Goal: Complete application form: Complete application form

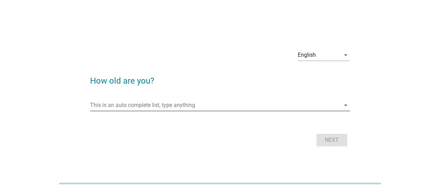
click at [153, 111] on div "This is an auto complete list, type anything arrow_drop_down" at bounding box center [220, 105] width 260 height 11
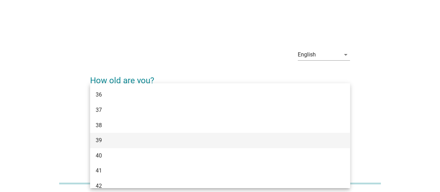
scroll to position [278, 0]
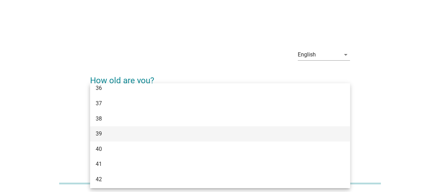
click at [158, 135] on div "39" at bounding box center [210, 133] width 228 height 8
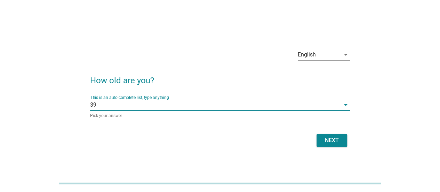
click at [329, 141] on div "Next" at bounding box center [331, 140] width 19 height 8
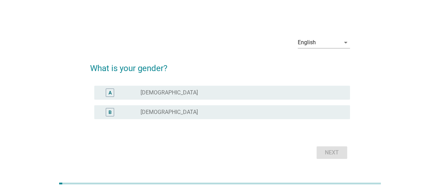
click at [194, 108] on div "radio_button_unchecked [DEMOGRAPHIC_DATA]" at bounding box center [243, 112] width 204 height 8
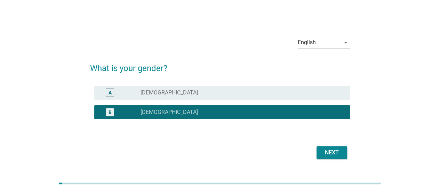
click at [338, 149] on div "Next" at bounding box center [331, 152] width 19 height 8
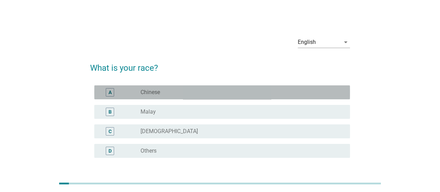
click at [168, 93] on div "radio_button_unchecked Chinese" at bounding box center [240, 92] width 198 height 7
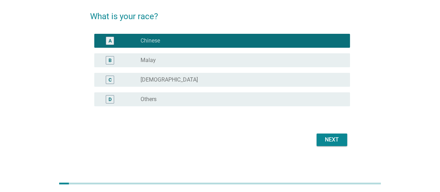
scroll to position [55, 0]
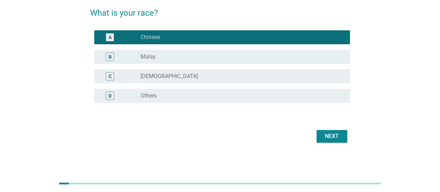
click at [329, 133] on div "Next" at bounding box center [331, 136] width 19 height 8
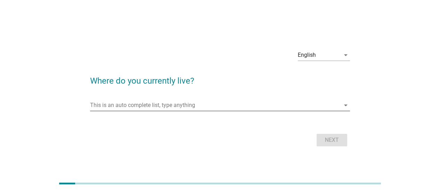
click at [125, 103] on input "This is an auto complete list, type anything" at bounding box center [215, 105] width 250 height 11
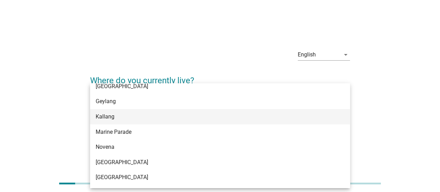
scroll to position [104, 0]
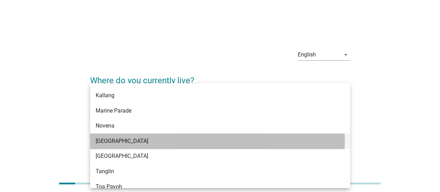
click at [148, 140] on div "[GEOGRAPHIC_DATA]" at bounding box center [210, 141] width 228 height 8
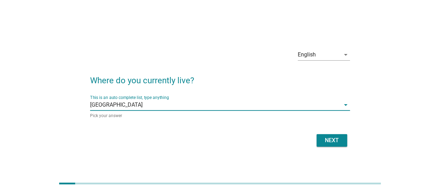
click at [336, 144] on div "Next" at bounding box center [331, 140] width 19 height 8
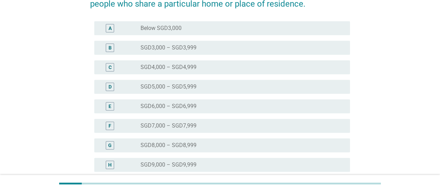
scroll to position [139, 0]
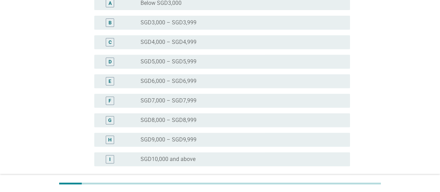
click at [199, 162] on div "radio_button_unchecked SGD10,000 and above" at bounding box center [240, 159] width 198 height 7
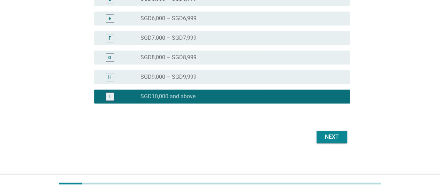
scroll to position [203, 0]
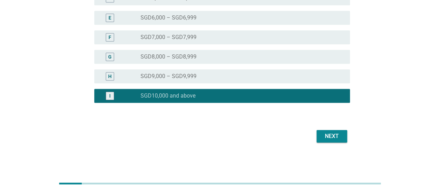
click at [334, 138] on div "Next" at bounding box center [331, 136] width 19 height 8
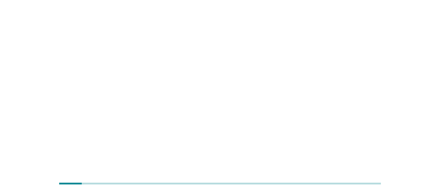
scroll to position [0, 0]
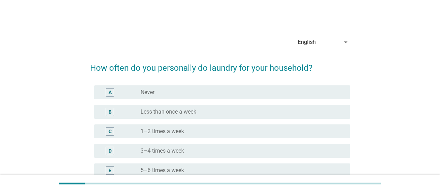
click at [194, 133] on div "radio_button_unchecked 1–2 times a week" at bounding box center [240, 131] width 198 height 7
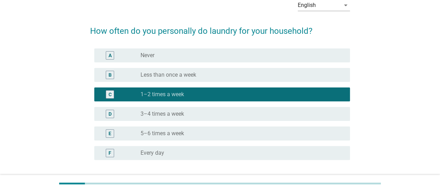
scroll to position [70, 0]
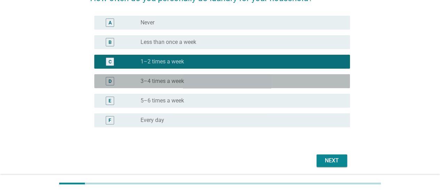
click at [210, 78] on div "radio_button_unchecked 3–4 times a week" at bounding box center [240, 81] width 198 height 7
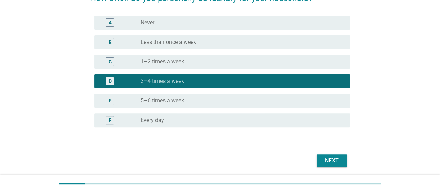
click at [326, 162] on div "Next" at bounding box center [331, 160] width 19 height 8
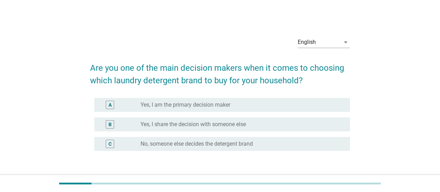
click at [217, 105] on label "Yes, I am the primary decision maker" at bounding box center [186, 104] width 90 height 7
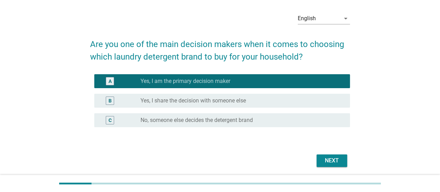
scroll to position [35, 0]
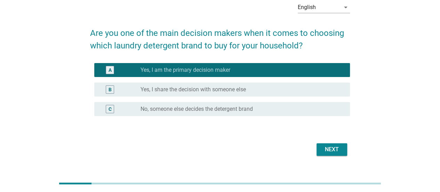
click at [327, 150] on div "Next" at bounding box center [331, 149] width 19 height 8
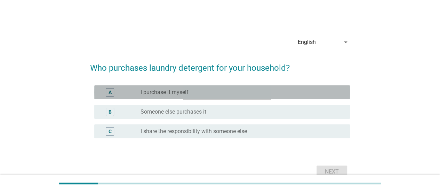
click at [209, 93] on div "radio_button_unchecked I purchase it myself" at bounding box center [240, 92] width 198 height 7
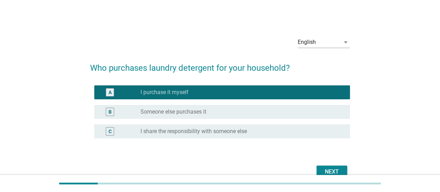
click at [324, 167] on div "Next" at bounding box center [331, 171] width 19 height 8
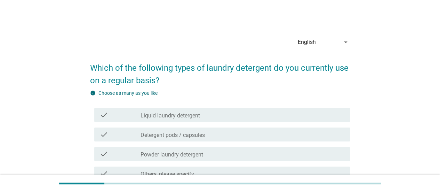
click at [190, 113] on label "Liquid laundry detergent" at bounding box center [171, 115] width 60 height 7
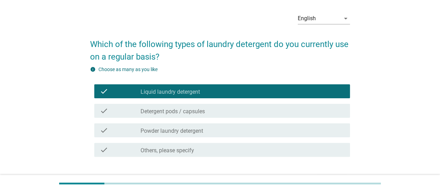
scroll to position [35, 0]
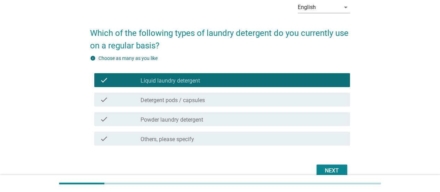
click at [190, 118] on label "Powder laundry detergent" at bounding box center [172, 119] width 63 height 7
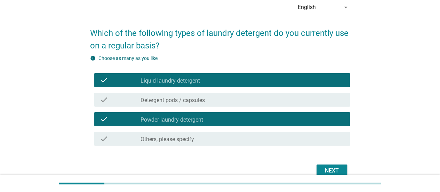
click at [329, 169] on div "Next" at bounding box center [331, 170] width 19 height 8
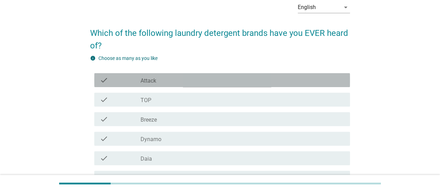
click at [179, 82] on div "check_box_outline_blank Attack" at bounding box center [243, 80] width 204 height 8
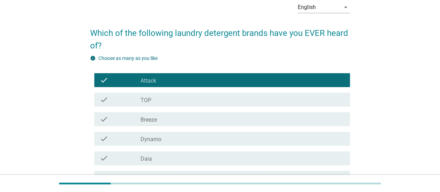
click at [181, 99] on div "check_box_outline_blank TOP" at bounding box center [243, 99] width 204 height 8
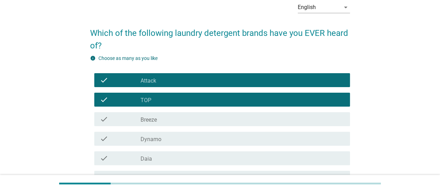
click at [179, 117] on div "check_box_outline_blank Breeze" at bounding box center [243, 119] width 204 height 8
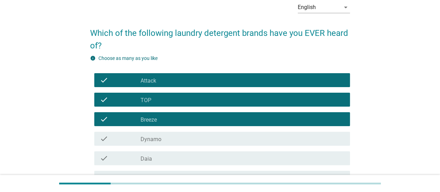
click at [180, 140] on div "check_box_outline_blank Dynamo" at bounding box center [243, 138] width 204 height 8
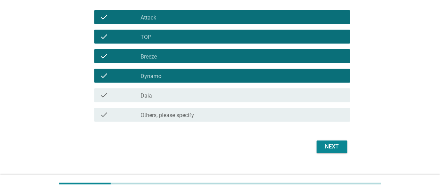
scroll to position [109, 0]
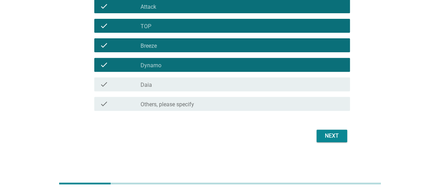
click at [329, 139] on div "Next" at bounding box center [331, 136] width 19 height 8
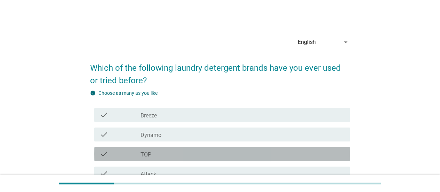
click at [201, 154] on div "check_box_outline_blank TOP" at bounding box center [243, 154] width 204 height 8
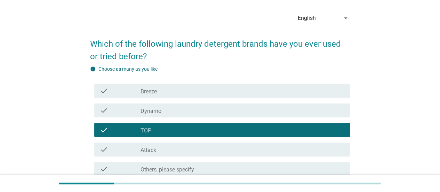
scroll to position [35, 0]
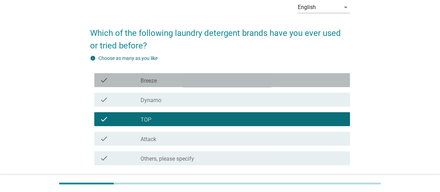
click at [184, 85] on div "check check_box_outline_blank Breeze" at bounding box center [222, 80] width 256 height 14
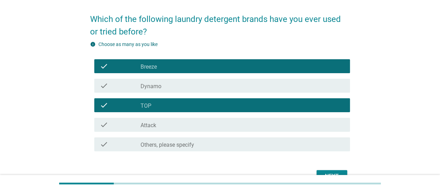
scroll to position [70, 0]
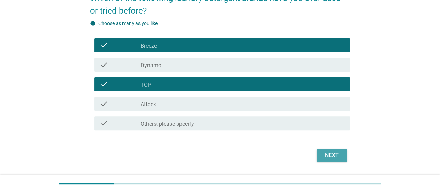
click at [331, 157] on div "Next" at bounding box center [331, 155] width 19 height 8
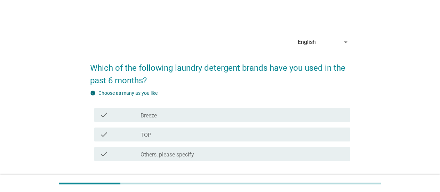
click at [180, 134] on div "check_box TOP" at bounding box center [243, 134] width 204 height 8
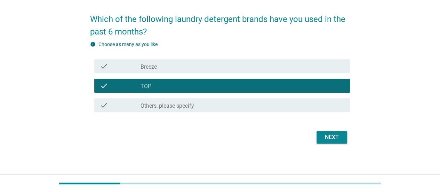
scroll to position [50, 0]
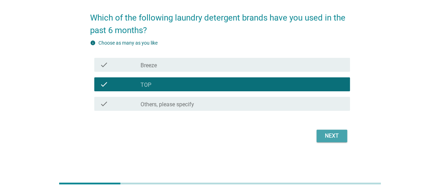
click at [324, 139] on div "Next" at bounding box center [331, 136] width 19 height 8
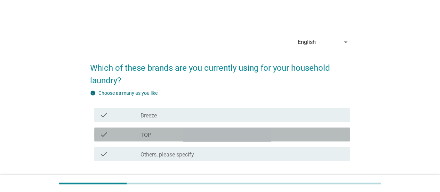
click at [205, 137] on div "check_box TOP" at bounding box center [243, 134] width 204 height 8
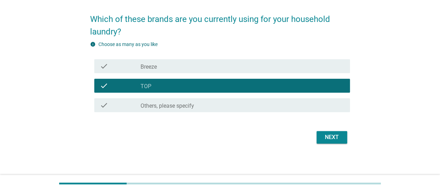
scroll to position [50, 0]
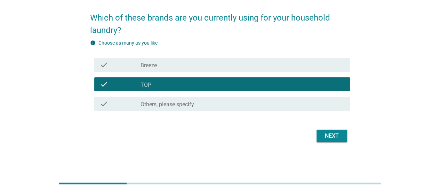
click at [333, 136] on div "Next" at bounding box center [331, 136] width 19 height 8
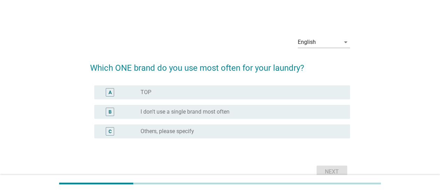
click at [168, 94] on div "radio_button_unchecked TOP" at bounding box center [240, 92] width 198 height 7
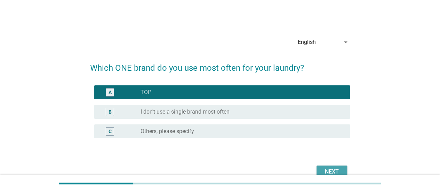
click at [334, 169] on div "Next" at bounding box center [331, 171] width 19 height 8
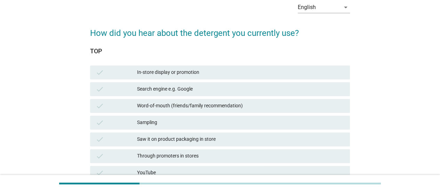
click at [193, 69] on div "In-store display or promotion" at bounding box center [240, 72] width 207 height 8
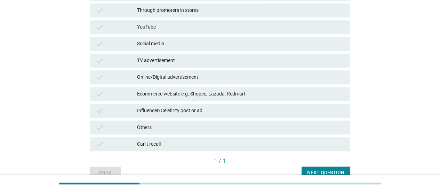
scroll to position [215, 0]
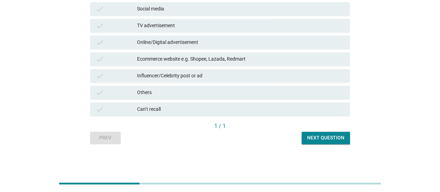
click at [331, 139] on div "Next question" at bounding box center [325, 137] width 37 height 7
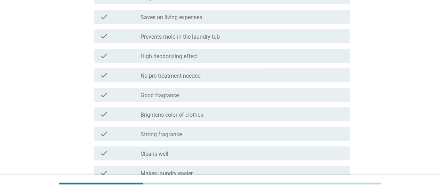
scroll to position [0, 0]
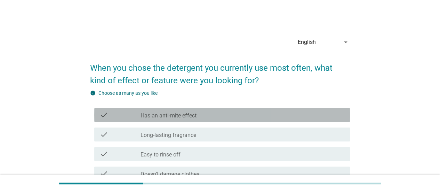
click at [219, 113] on div "check_box_outline_blank Has an anti-mite effect" at bounding box center [243, 115] width 204 height 8
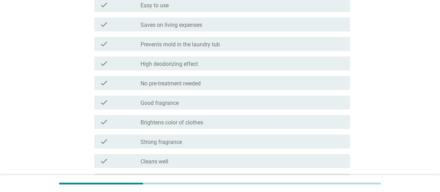
scroll to position [209, 0]
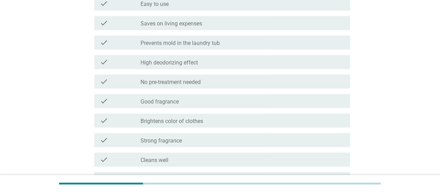
click at [196, 102] on div "check_box_outline_blank Good fragrance" at bounding box center [243, 101] width 204 height 8
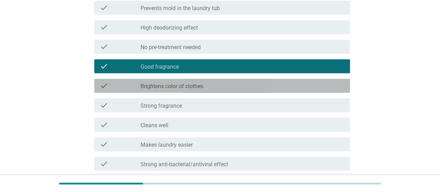
click at [201, 87] on label "Brightens color of clothes" at bounding box center [172, 86] width 63 height 7
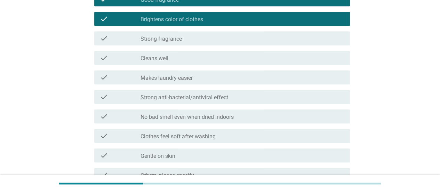
scroll to position [313, 0]
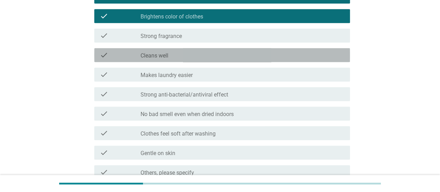
click at [194, 56] on div "check_box_outline_blank Cleans well" at bounding box center [243, 55] width 204 height 8
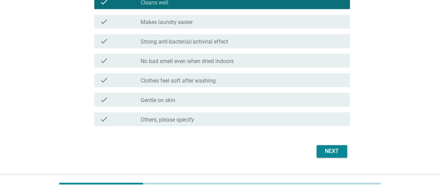
scroll to position [381, 0]
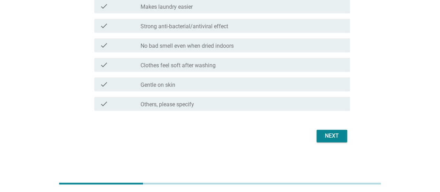
click at [333, 136] on div "Next" at bounding box center [331, 136] width 19 height 8
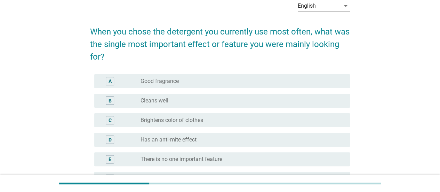
scroll to position [0, 0]
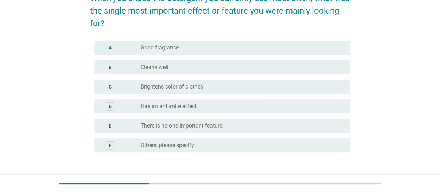
click at [197, 88] on label "Brightens color of clothes" at bounding box center [172, 86] width 63 height 7
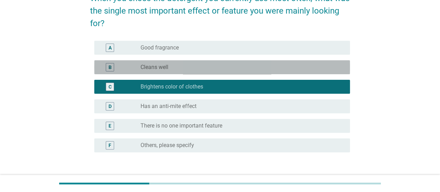
click at [187, 67] on div "radio_button_unchecked Cleans well" at bounding box center [240, 67] width 198 height 7
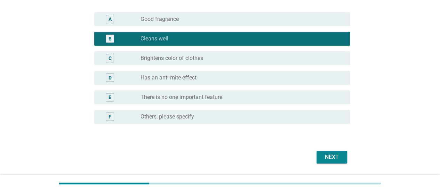
scroll to position [119, 0]
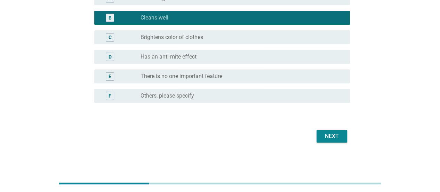
click at [246, 38] on div "radio_button_unchecked Brightens color of clothes" at bounding box center [240, 37] width 198 height 7
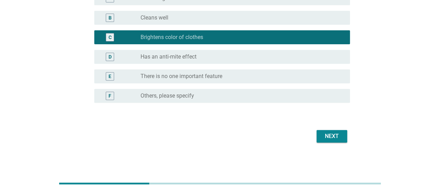
click at [326, 137] on div "Next" at bounding box center [331, 136] width 19 height 8
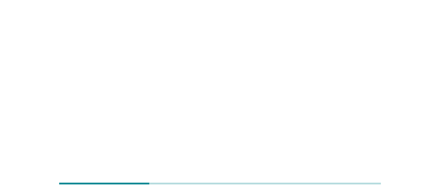
scroll to position [0, 0]
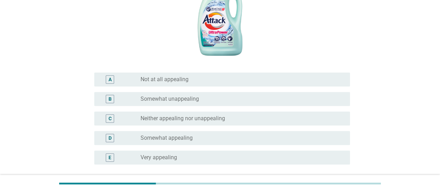
click at [203, 135] on div "radio_button_unchecked Somewhat appealing" at bounding box center [240, 137] width 198 height 7
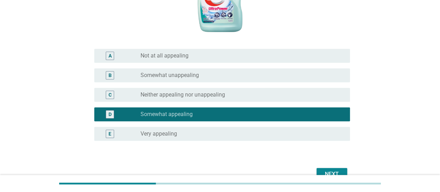
scroll to position [174, 0]
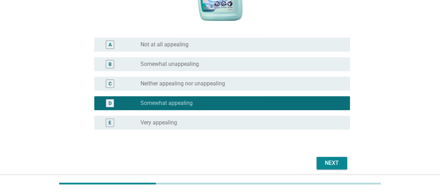
click at [320, 159] on button "Next" at bounding box center [332, 163] width 31 height 13
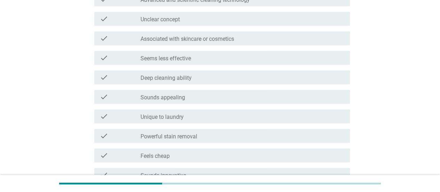
scroll to position [0, 0]
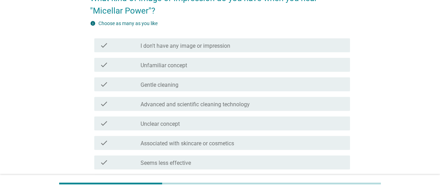
click at [185, 84] on div "check_box_outline_blank Gentle cleaning" at bounding box center [243, 84] width 204 height 8
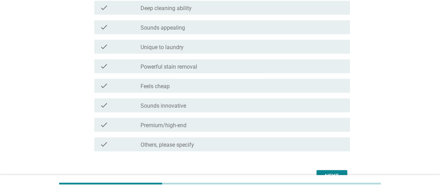
click at [333, 172] on div "Next" at bounding box center [331, 176] width 19 height 8
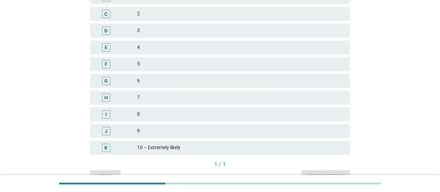
click at [178, 99] on div "7" at bounding box center [240, 97] width 207 height 8
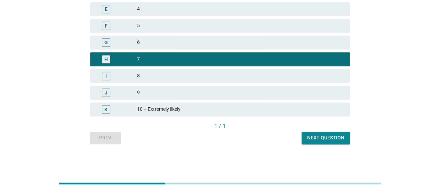
click at [320, 142] on button "Next question" at bounding box center [326, 138] width 48 height 13
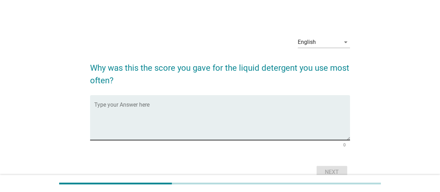
click at [158, 112] on textarea "Type your Answer here" at bounding box center [222, 121] width 256 height 37
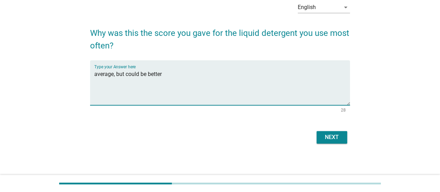
type textarea "average, but could be better"
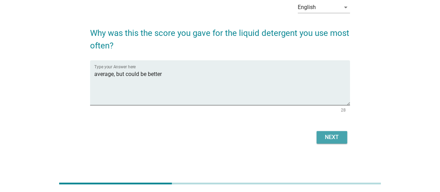
click at [318, 135] on button "Next" at bounding box center [332, 137] width 31 height 13
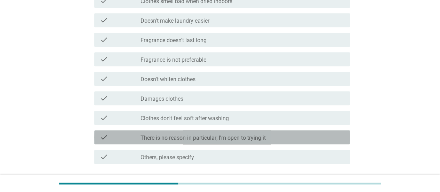
click at [226, 139] on label "There is no reason in particular; I'm open to trying it" at bounding box center [203, 137] width 125 height 7
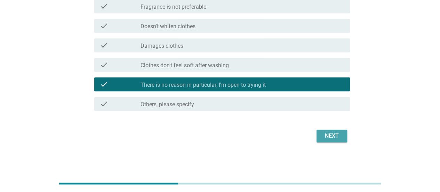
click at [326, 134] on div "Next" at bounding box center [331, 136] width 19 height 8
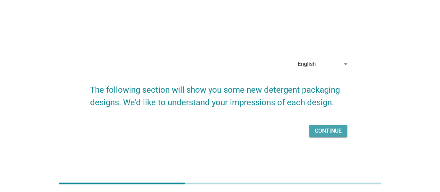
click at [335, 130] on div "Continue" at bounding box center [328, 131] width 27 height 8
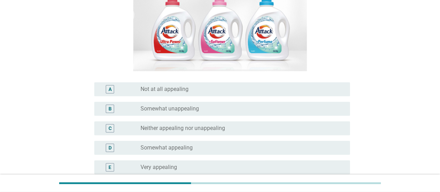
click at [236, 150] on div "radio_button_unchecked Somewhat appealing" at bounding box center [240, 147] width 198 height 7
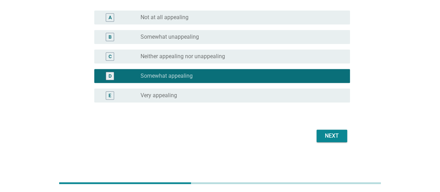
click at [319, 130] on div "Next" at bounding box center [220, 135] width 260 height 17
click at [325, 134] on div "Next" at bounding box center [331, 136] width 19 height 8
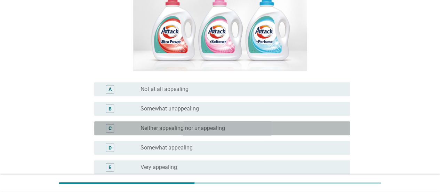
click at [216, 125] on label "Neither appealing nor unappealing" at bounding box center [183, 128] width 85 height 7
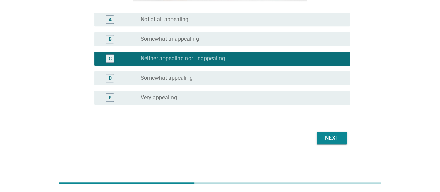
click at [335, 137] on div "Next" at bounding box center [331, 138] width 19 height 8
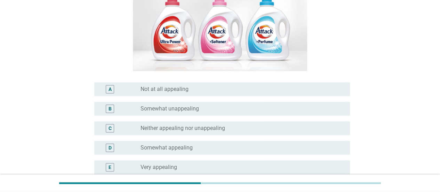
click at [213, 133] on div "C radio_button_unchecked Neither appealing nor unappealing" at bounding box center [222, 128] width 256 height 14
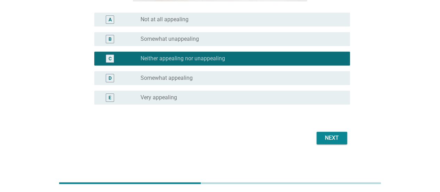
click at [337, 139] on div "Next" at bounding box center [331, 138] width 19 height 8
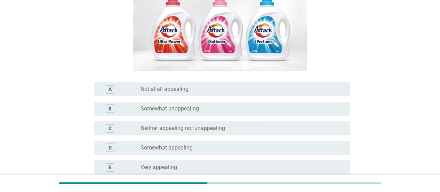
click at [204, 151] on div "radio_button_unchecked Somewhat appealing" at bounding box center [240, 147] width 198 height 7
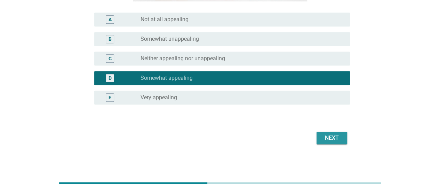
click at [320, 142] on button "Next" at bounding box center [332, 138] width 31 height 13
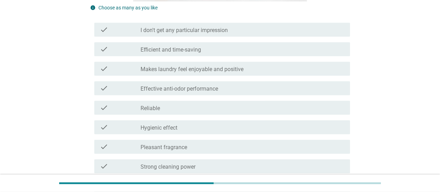
click at [194, 125] on div "check_box_outline_blank Hygienic effect" at bounding box center [243, 127] width 204 height 8
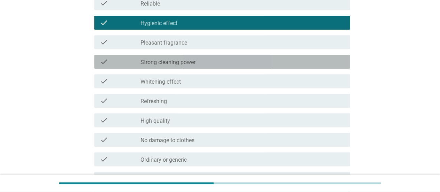
click at [195, 60] on label "Strong cleaning power" at bounding box center [168, 62] width 55 height 7
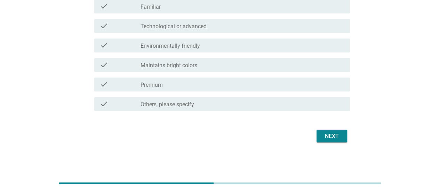
click at [337, 135] on div "Next" at bounding box center [331, 136] width 19 height 8
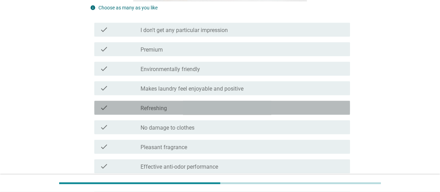
click at [201, 109] on div "check_box_outline_blank Refreshing" at bounding box center [243, 107] width 204 height 8
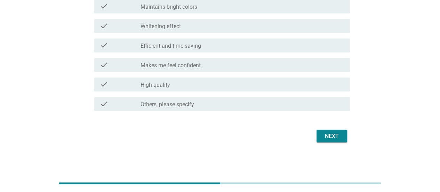
click at [336, 139] on div "Next" at bounding box center [331, 136] width 19 height 8
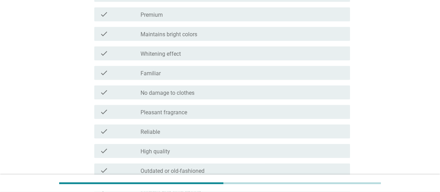
click at [199, 71] on div "check_box_outline_blank Familiar" at bounding box center [243, 73] width 204 height 8
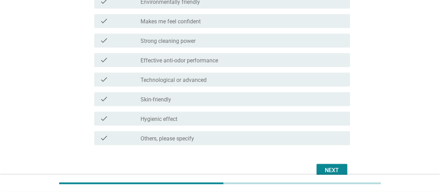
scroll to position [548, 0]
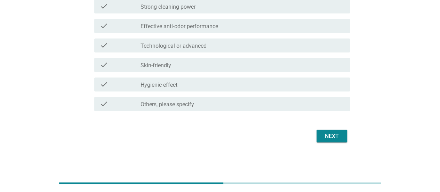
click at [335, 134] on div "Next" at bounding box center [331, 136] width 19 height 8
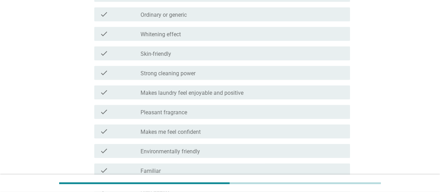
click at [207, 35] on div "check_box_outline_blank [MEDICAL_DATA] effect" at bounding box center [243, 34] width 204 height 8
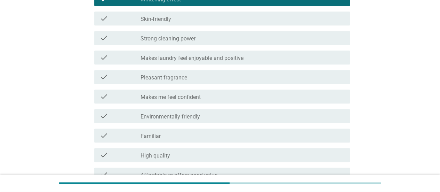
click at [194, 40] on label "Strong cleaning power" at bounding box center [168, 38] width 55 height 7
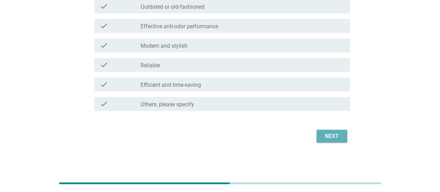
click at [333, 136] on div "Next" at bounding box center [331, 136] width 19 height 8
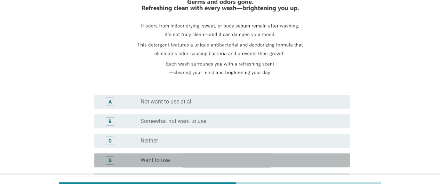
click at [189, 159] on div "radio_button_unchecked Want to use" at bounding box center [240, 160] width 198 height 7
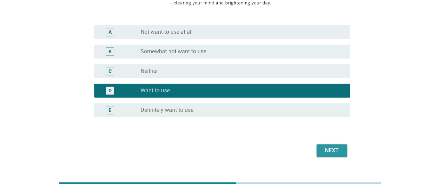
click at [327, 151] on div "Next" at bounding box center [331, 150] width 19 height 8
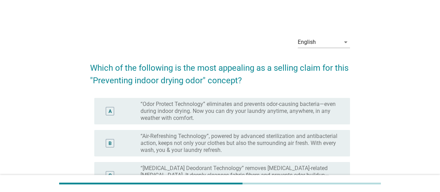
click at [234, 142] on label "“Air-Refreshing Technology”, powered by advanced sterilization and antibacteria…" at bounding box center [240, 143] width 198 height 21
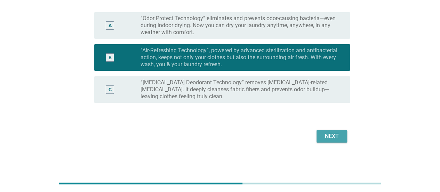
click at [330, 134] on div "Next" at bounding box center [331, 136] width 19 height 8
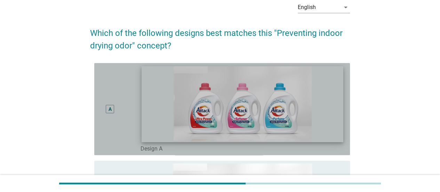
click at [313, 117] on img at bounding box center [243, 104] width 202 height 76
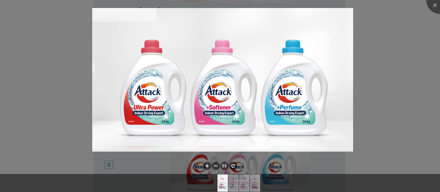
click at [401, 32] on div at bounding box center [220, 96] width 440 height 192
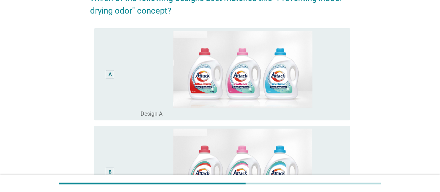
click at [108, 73] on div "A" at bounding box center [110, 74] width 8 height 8
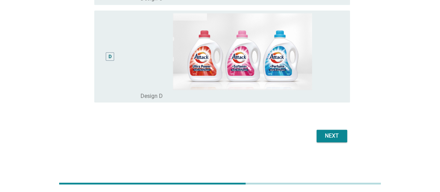
click at [329, 133] on div "Next" at bounding box center [331, 136] width 19 height 8
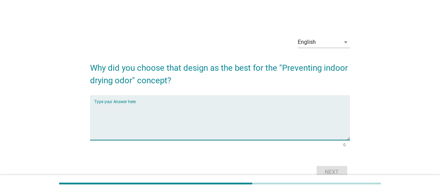
click at [230, 118] on textarea "Type your Answer here" at bounding box center [222, 121] width 256 height 37
type textarea "colours"
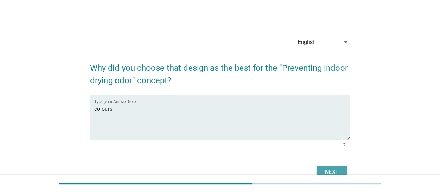
click at [330, 171] on div "Next" at bounding box center [331, 172] width 19 height 8
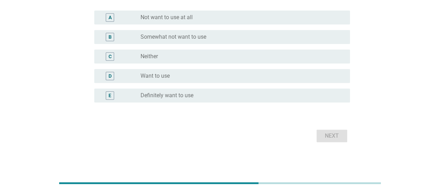
click at [152, 81] on div "D radio_button_unchecked Want to use" at bounding box center [222, 76] width 256 height 14
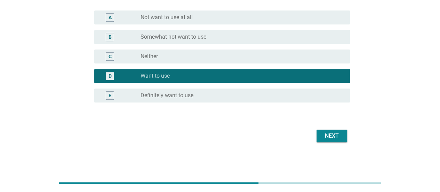
click at [331, 135] on div "Next" at bounding box center [331, 136] width 19 height 8
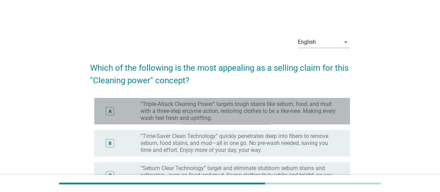
click at [102, 108] on div "A" at bounding box center [110, 111] width 21 height 21
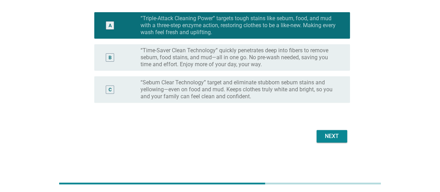
drag, startPoint x: 314, startPoint y: 136, endPoint x: 320, endPoint y: 136, distance: 5.9
click at [315, 136] on div "Next" at bounding box center [220, 136] width 260 height 17
click at [321, 136] on button "Next" at bounding box center [332, 136] width 31 height 13
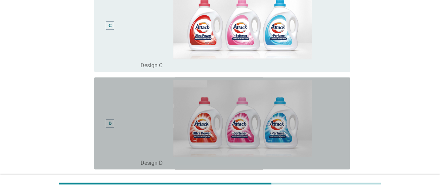
click at [115, 120] on div "D" at bounding box center [110, 123] width 21 height 86
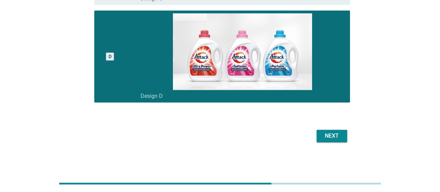
click at [345, 130] on button "Next" at bounding box center [332, 135] width 31 height 13
click at [337, 135] on div "Next" at bounding box center [220, 135] width 260 height 17
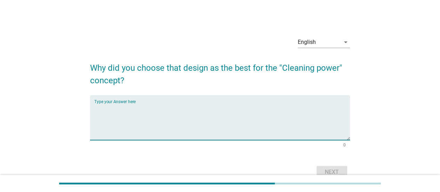
click at [187, 117] on textarea "Type your Answer here" at bounding box center [222, 121] width 256 height 37
type textarea "colours"
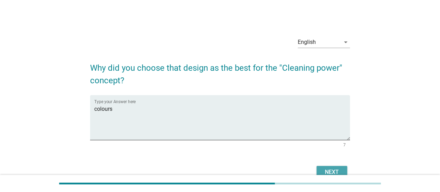
click at [336, 172] on div "Next" at bounding box center [331, 172] width 19 height 8
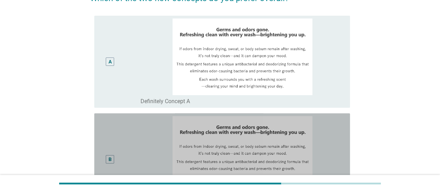
click at [104, 134] on div "B" at bounding box center [110, 159] width 21 height 86
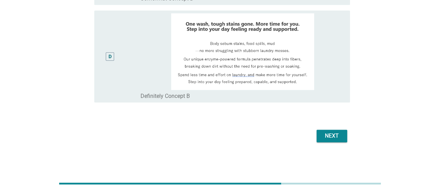
click at [337, 137] on div "Next" at bounding box center [331, 136] width 19 height 8
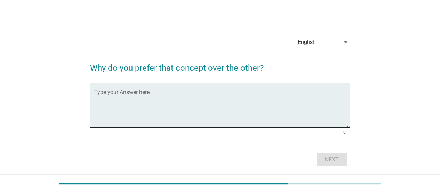
click at [165, 99] on textarea "Type your Answer here" at bounding box center [222, 109] width 256 height 37
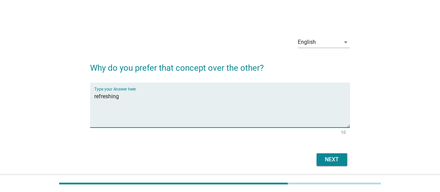
type textarea "refreshing"
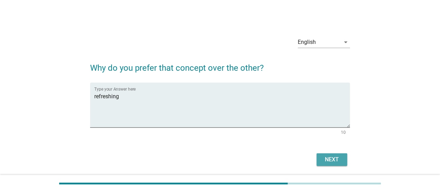
click at [327, 157] on div "Next" at bounding box center [331, 159] width 19 height 8
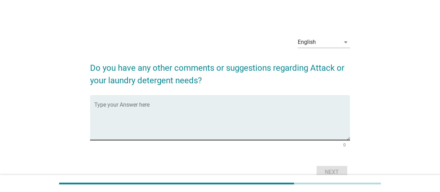
click at [269, 125] on textarea "Type your Answer here" at bounding box center [222, 121] width 256 height 37
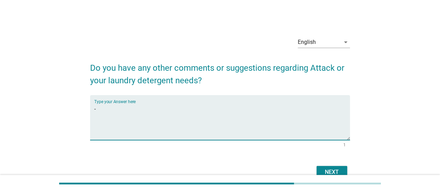
type textarea "-"
click at [332, 165] on div "Next" at bounding box center [220, 172] width 260 height 17
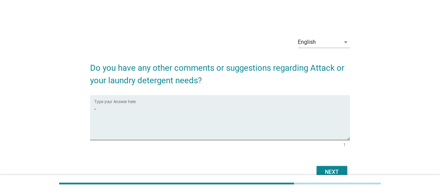
click at [333, 169] on div "Next" at bounding box center [331, 172] width 19 height 8
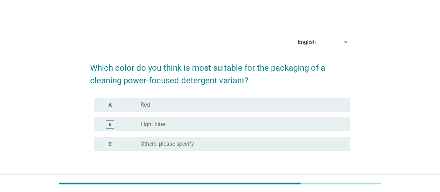
click at [265, 122] on div "radio_button_unchecked Light blue" at bounding box center [240, 124] width 198 height 7
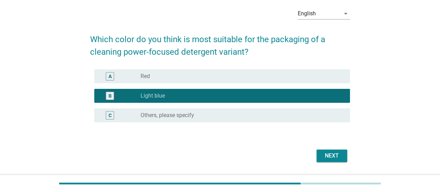
scroll to position [35, 0]
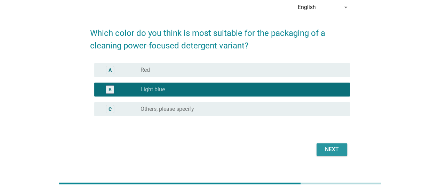
click at [338, 147] on div "Next" at bounding box center [331, 149] width 19 height 8
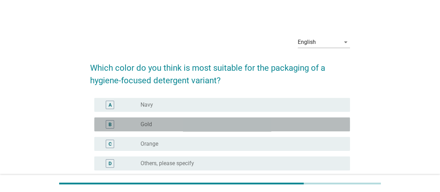
click at [250, 120] on div "radio_button_unchecked Gold" at bounding box center [243, 124] width 204 height 8
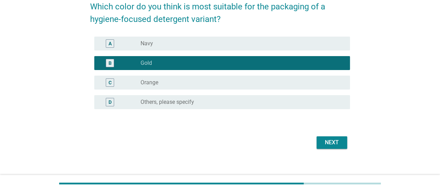
scroll to position [68, 0]
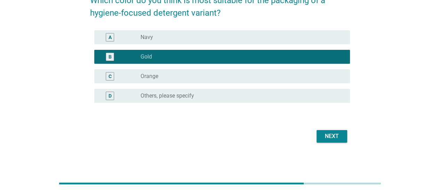
click at [339, 139] on div "Next" at bounding box center [331, 136] width 19 height 8
